Goal: Task Accomplishment & Management: Complete application form

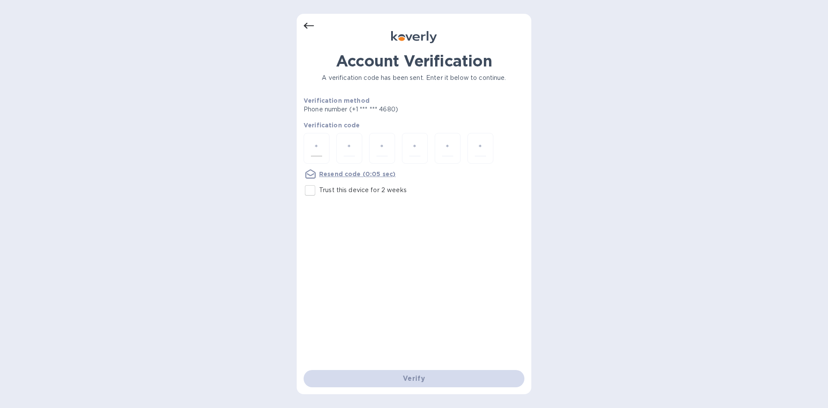
click at [313, 151] on input "number" at bounding box center [316, 148] width 11 height 16
type input "7"
type input "0"
type input "2"
type input "0"
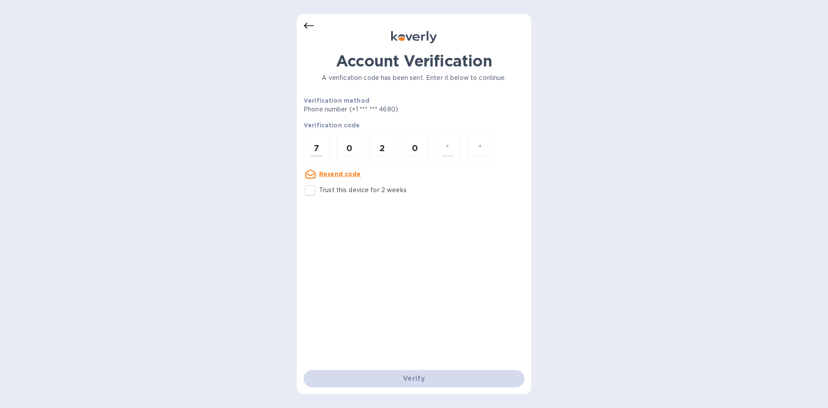
type input "7"
type input "3"
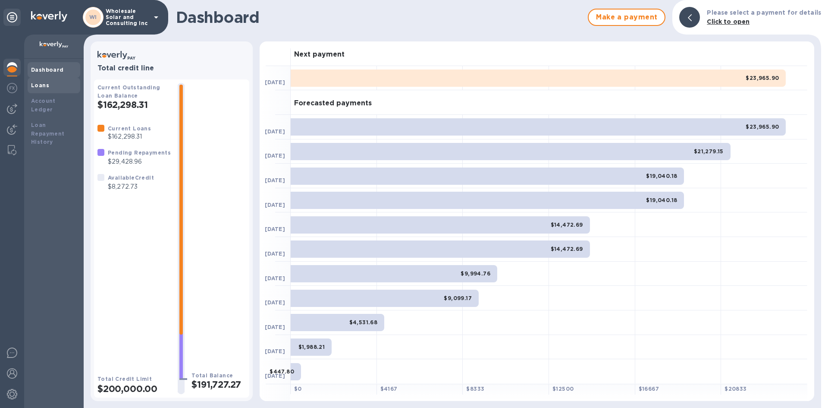
click at [32, 85] on b "Loans" at bounding box center [40, 85] width 18 height 6
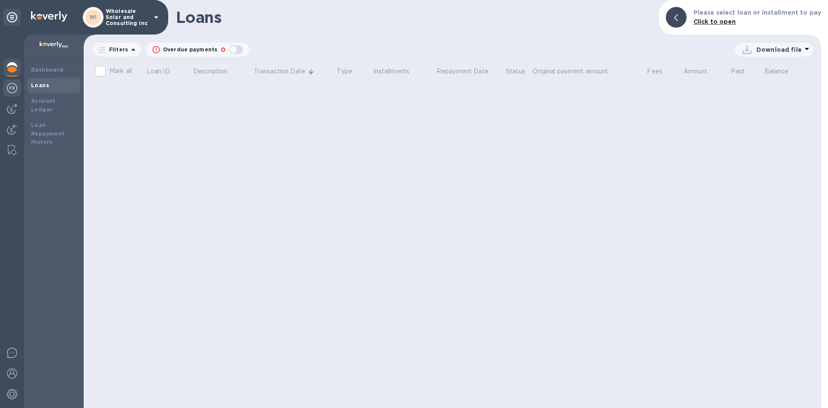
click at [13, 85] on img at bounding box center [12, 88] width 10 height 10
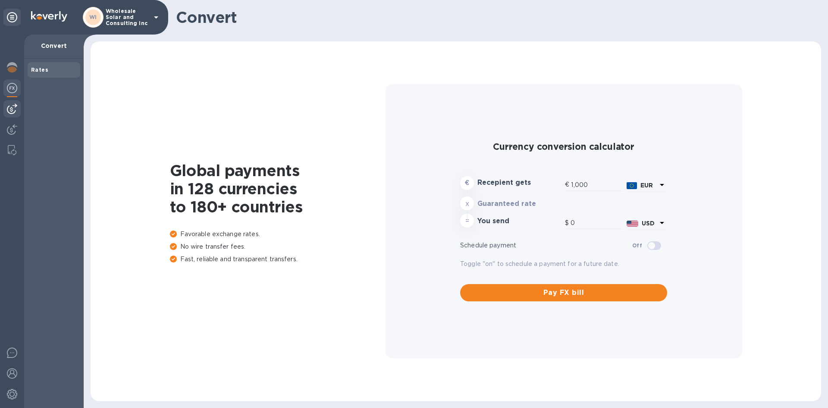
click at [6, 103] on div at bounding box center [11, 108] width 17 height 17
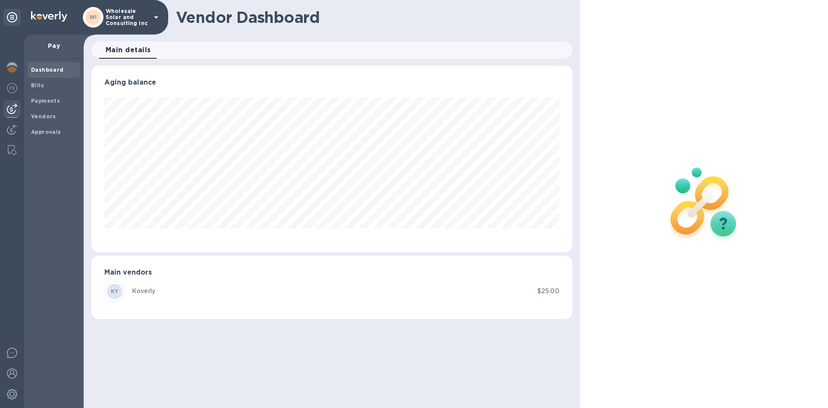
scroll to position [186, 481]
click at [47, 83] on span "Bills" at bounding box center [54, 85] width 46 height 9
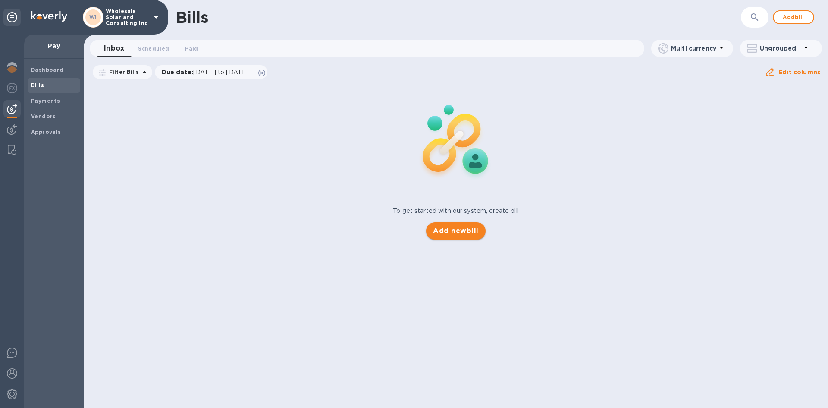
click at [463, 234] on span "Add new bill" at bounding box center [455, 231] width 45 height 10
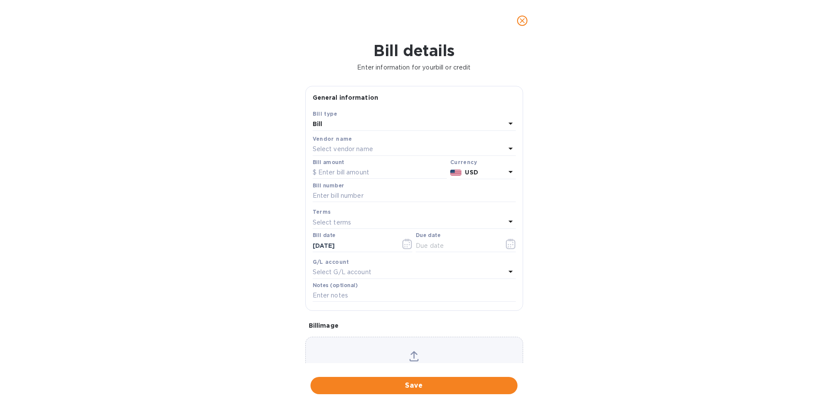
click at [354, 150] on p "Select vendor name" at bounding box center [343, 149] width 60 height 9
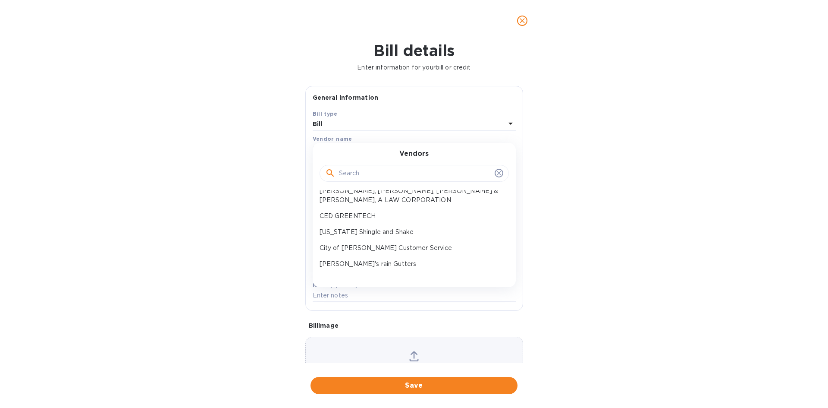
scroll to position [86, 0]
click at [359, 202] on p "CED GREENTECH" at bounding box center [411, 200] width 183 height 9
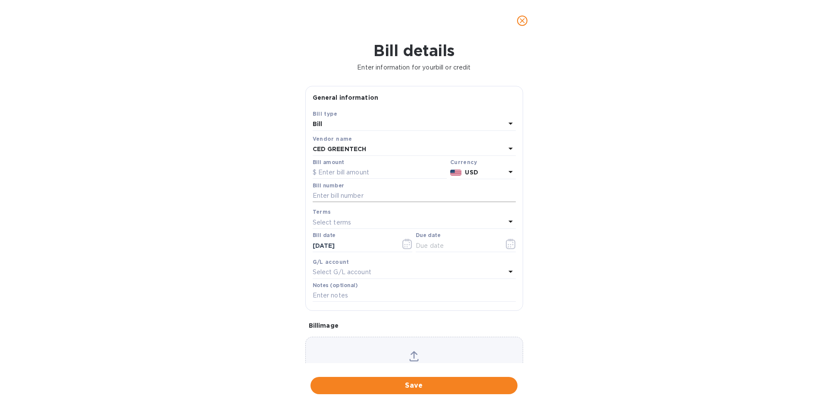
click at [349, 196] on input "text" at bounding box center [414, 195] width 203 height 13
type input "[DATE]"
click at [362, 169] on input "text" at bounding box center [380, 172] width 134 height 13
type input "3,200"
click at [506, 243] on icon "button" at bounding box center [511, 244] width 10 height 10
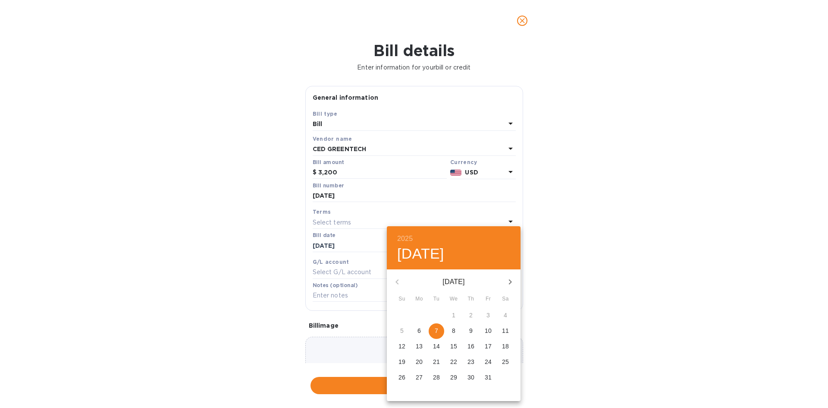
click at [453, 329] on p "8" at bounding box center [453, 330] width 3 height 9
type input "[DATE]"
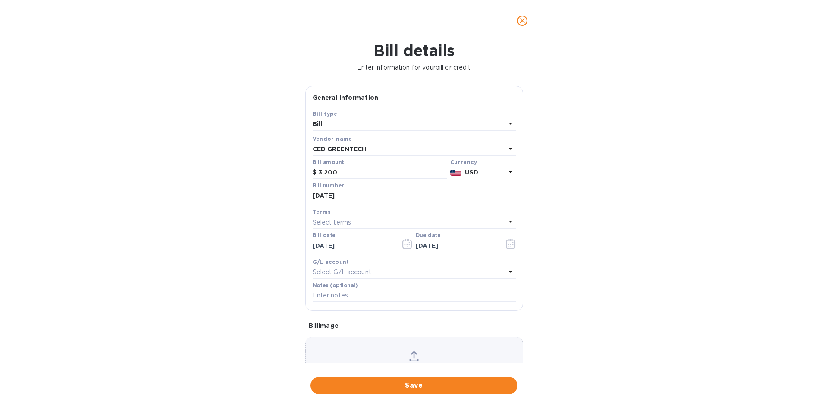
scroll to position [46, 0]
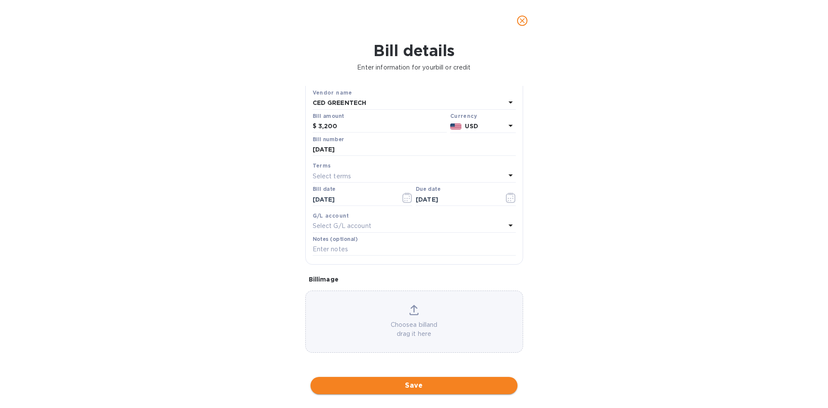
click at [454, 388] on span "Save" at bounding box center [414, 385] width 193 height 10
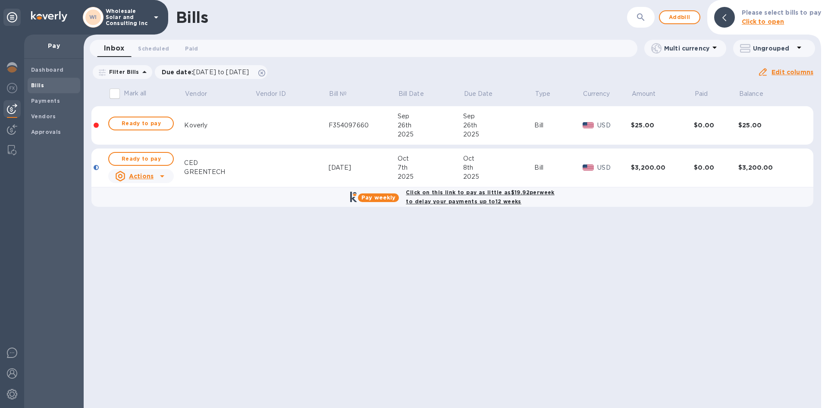
click at [478, 197] on div "Click on this link to pay as little as $19.92 per week to delay your payments u…" at bounding box center [480, 197] width 152 height 22
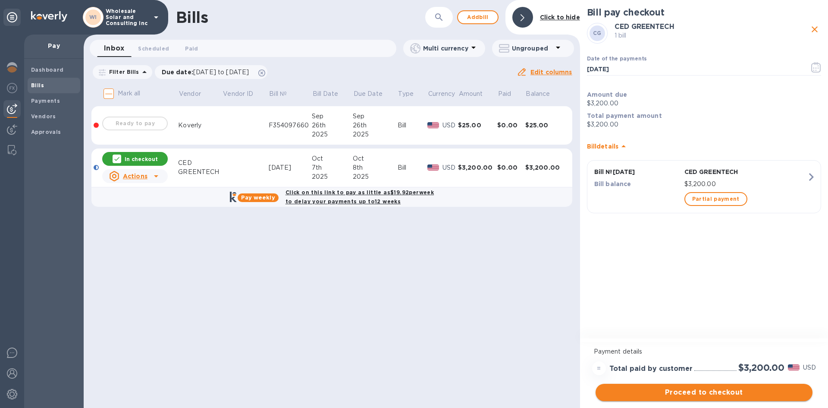
click at [754, 386] on button "Proceed to checkout" at bounding box center [704, 392] width 217 height 17
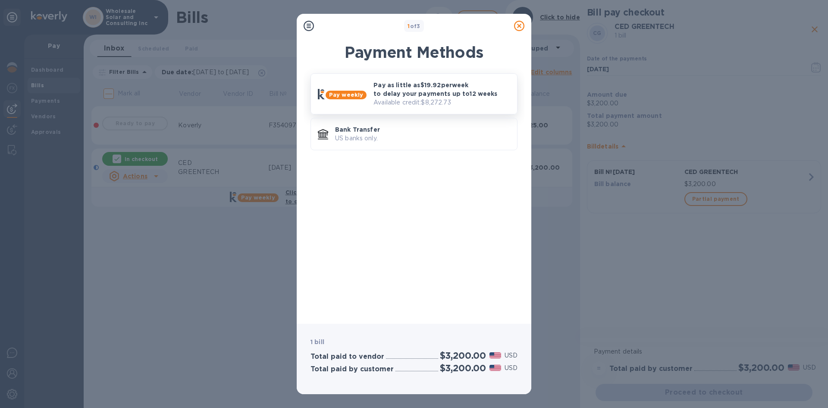
click at [398, 91] on p "Pay as little as $19.92 per week to delay your payments up to 12 weeks" at bounding box center [442, 89] width 137 height 17
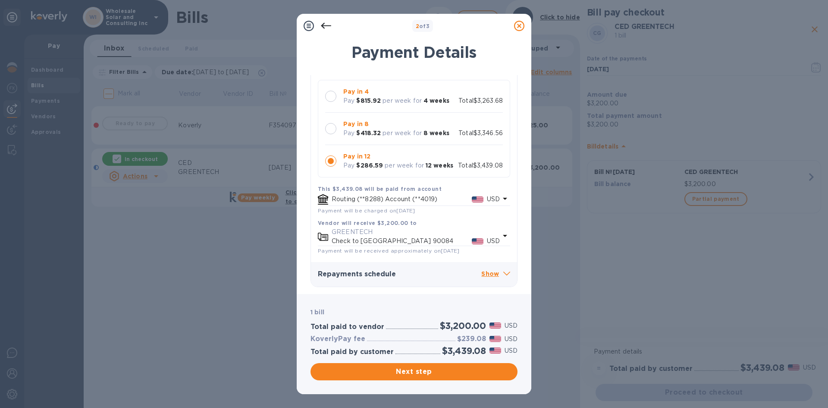
scroll to position [79, 0]
click at [491, 236] on p "USD" at bounding box center [493, 240] width 13 height 9
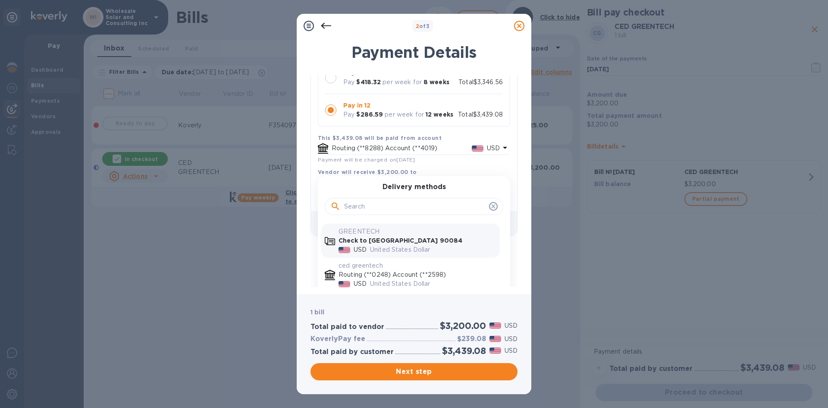
scroll to position [159, 0]
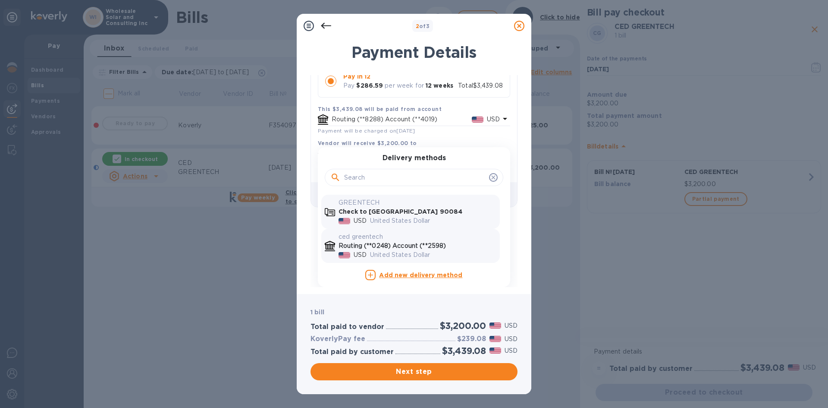
click at [425, 250] on p "United States Dollar" at bounding box center [433, 254] width 126 height 9
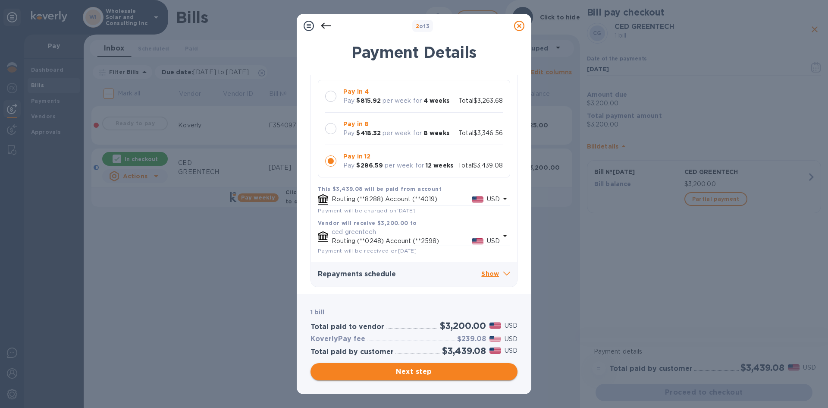
click at [466, 375] on span "Next step" at bounding box center [414, 371] width 193 height 10
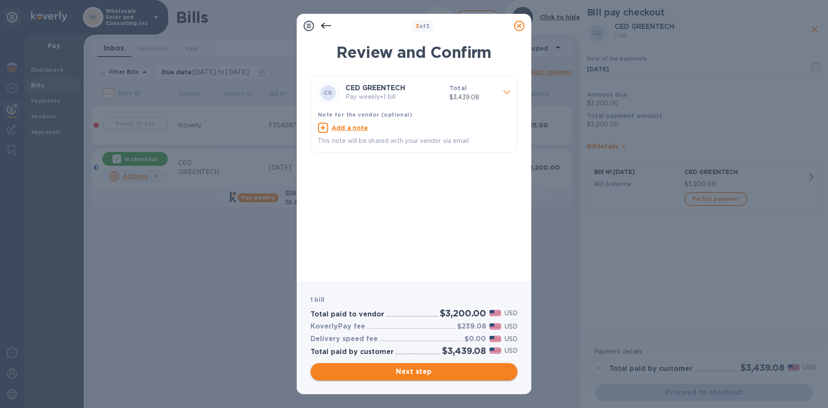
click at [463, 375] on span "Next step" at bounding box center [414, 371] width 193 height 10
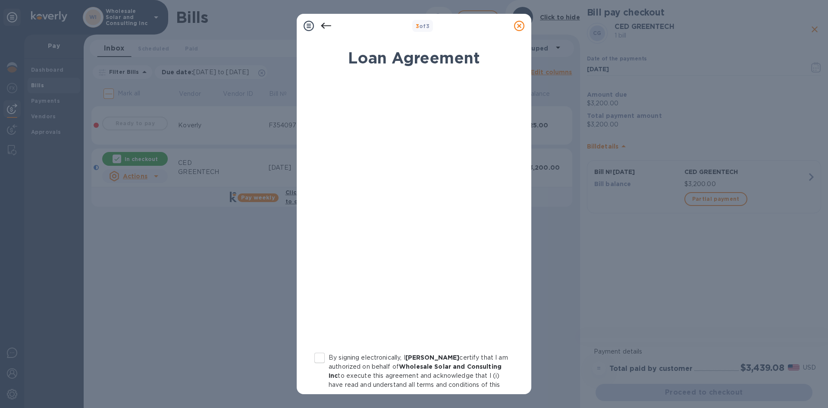
scroll to position [84, 0]
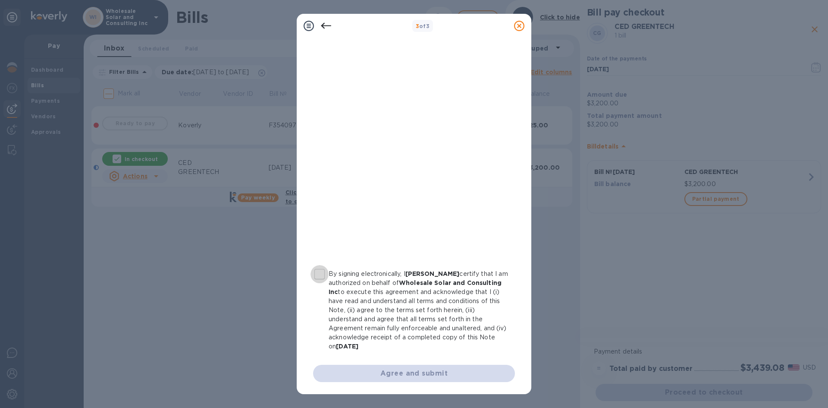
click at [316, 269] on input "By signing electronically, I [PERSON_NAME] certify that I am authorized on beha…" at bounding box center [320, 274] width 18 height 18
checkbox input "true"
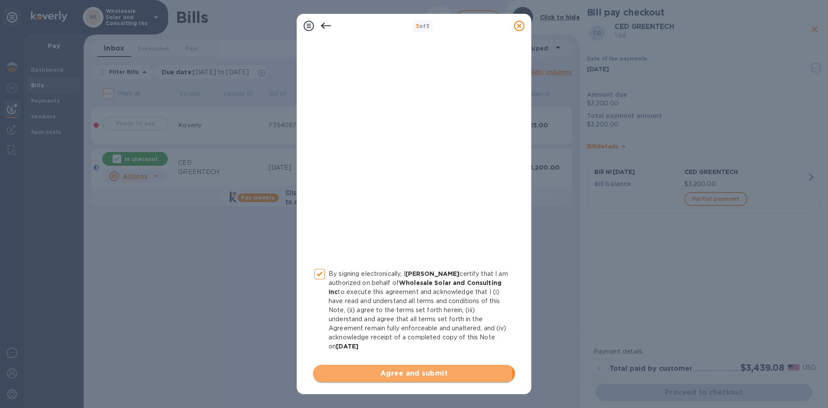
click at [394, 373] on span "Agree and submit" at bounding box center [414, 373] width 188 height 10
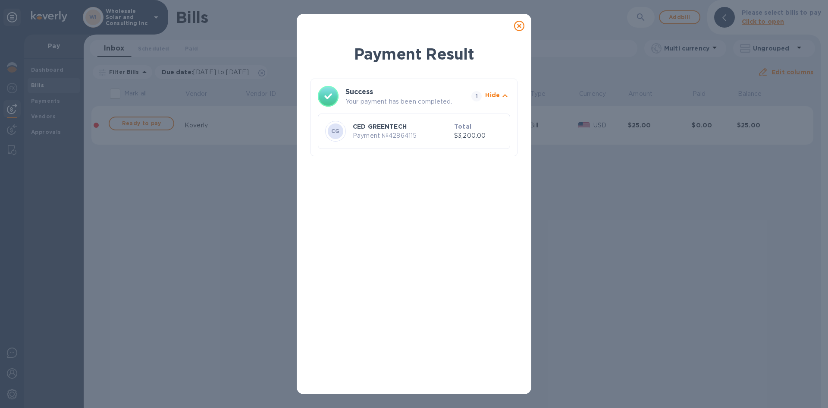
click at [521, 28] on icon at bounding box center [519, 26] width 10 height 10
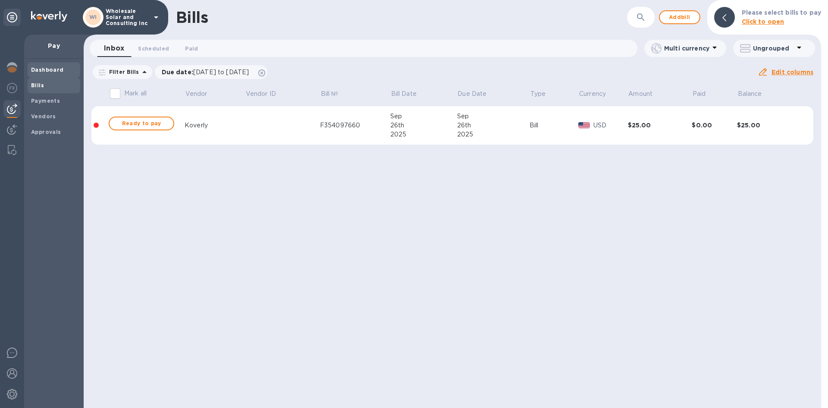
click at [51, 74] on div "Dashboard" at bounding box center [54, 70] width 53 height 16
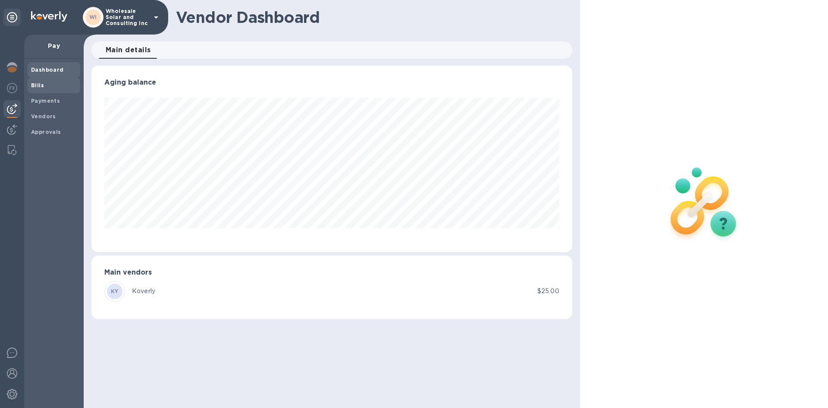
scroll to position [186, 481]
click at [17, 66] on div at bounding box center [11, 68] width 17 height 19
